Goal: Task Accomplishment & Management: Use online tool/utility

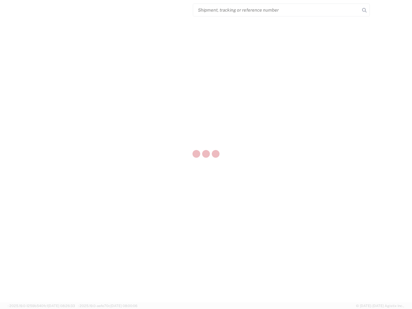
select select "US"
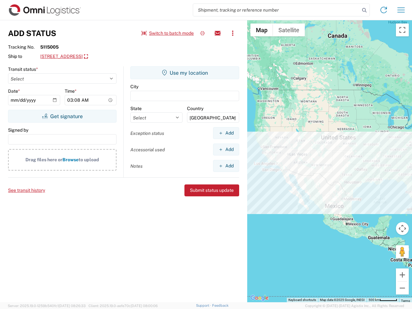
click at [277, 10] on input "search" at bounding box center [276, 10] width 167 height 12
click at [365, 10] on icon at bounding box center [364, 10] width 9 height 9
click at [384, 10] on icon at bounding box center [384, 10] width 10 height 10
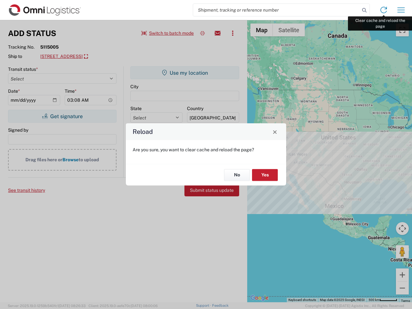
click at [402, 10] on div "Reload Are you sure, you want to clear cache and reload the page? No Yes" at bounding box center [206, 154] width 412 height 309
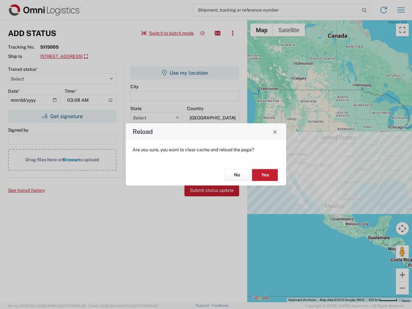
click at [168, 33] on div "Reload Are you sure, you want to clear cache and reload the page? No Yes" at bounding box center [206, 154] width 412 height 309
click at [203, 33] on div "Reload Are you sure, you want to clear cache and reload the page? No Yes" at bounding box center [206, 154] width 412 height 309
click at [218, 33] on div "Reload Are you sure, you want to clear cache and reload the page? No Yes" at bounding box center [206, 154] width 412 height 309
click at [233, 33] on div "Reload Are you sure, you want to clear cache and reload the page? No Yes" at bounding box center [206, 154] width 412 height 309
click at [99, 57] on div "Reload Are you sure, you want to clear cache and reload the page? No Yes" at bounding box center [206, 154] width 412 height 309
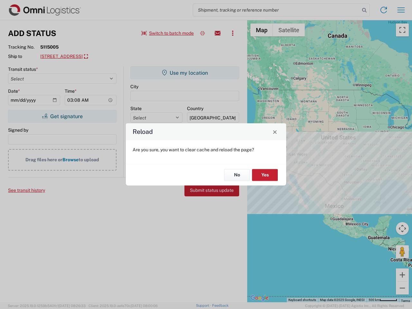
click at [62, 116] on div "Reload Are you sure, you want to clear cache and reload the page? No Yes" at bounding box center [206, 154] width 412 height 309
